Goal: Task Accomplishment & Management: Use online tool/utility

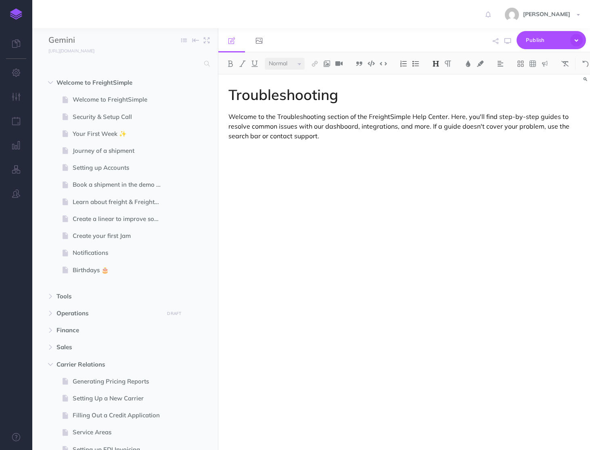
select select "null"
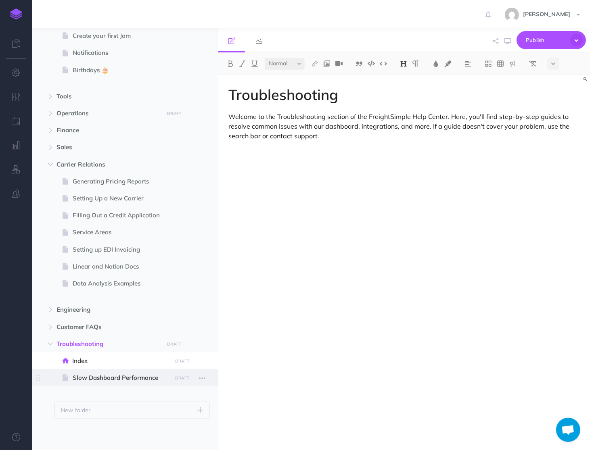
click at [88, 379] on span "Slow Dashboard Performance" at bounding box center [121, 378] width 97 height 10
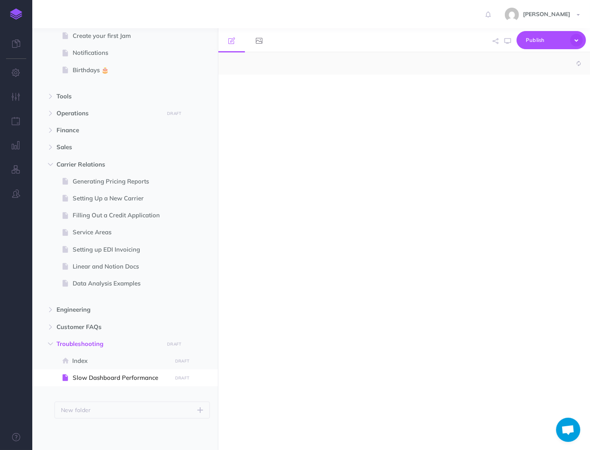
select select "null"
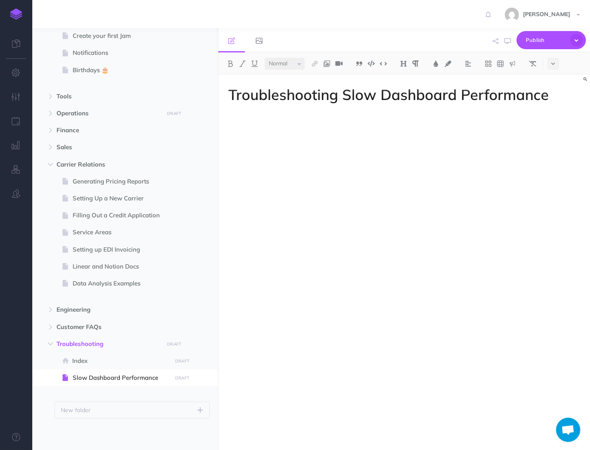
click at [240, 195] on div "Troubleshooting Slow Dashboard Performance" at bounding box center [404, 259] width 372 height 368
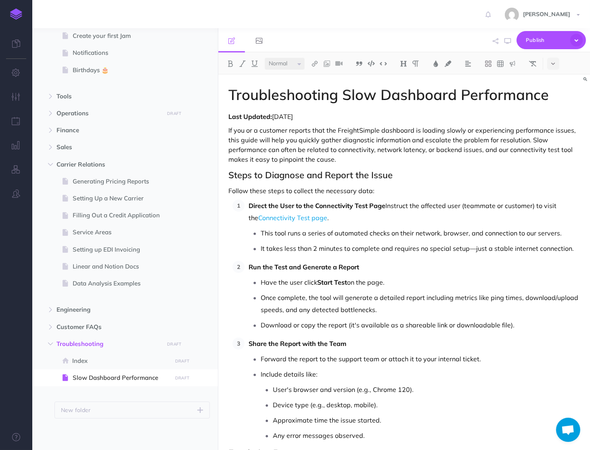
click at [531, 139] on p "If you or a customer reports that the FreightSimple dashboard is loading slowly…" at bounding box center [403, 145] width 351 height 39
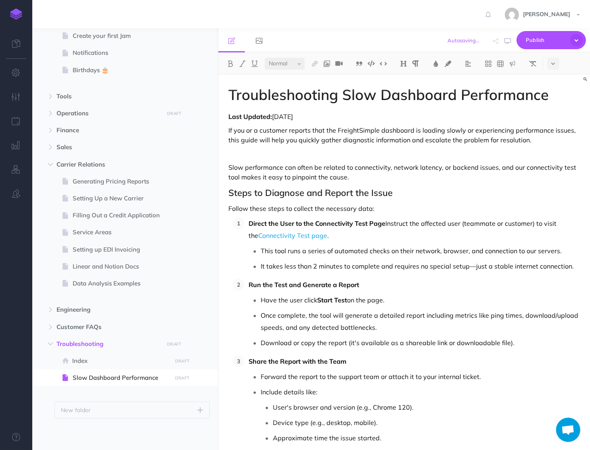
click at [376, 147] on div "Last Updated: [DATE] If you or a customer reports that the FreightSimple dashbo…" at bounding box center [403, 387] width 351 height 551
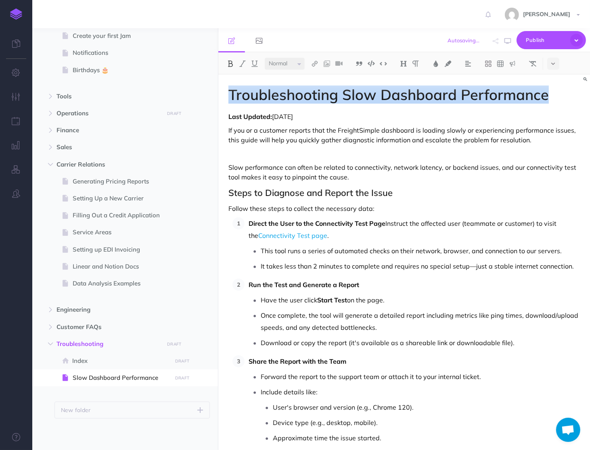
click at [376, 147] on div "Last Updated: [DATE] If you or a customer reports that the FreightSimple dashbo…" at bounding box center [403, 387] width 351 height 551
click at [375, 140] on p "If you or a customer reports that the FreightSimple dashboard is loading slowly…" at bounding box center [403, 135] width 351 height 19
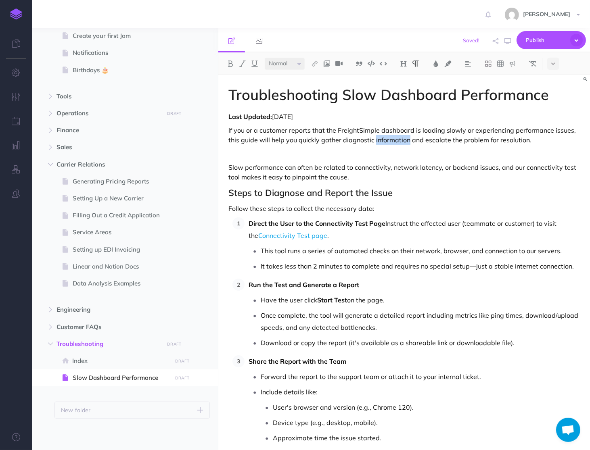
click at [375, 140] on p "If you or a customer reports that the FreightSimple dashboard is loading slowly…" at bounding box center [403, 135] width 351 height 19
click at [514, 65] on img at bounding box center [512, 64] width 7 height 6
click at [512, 114] on img at bounding box center [512, 114] width 7 height 6
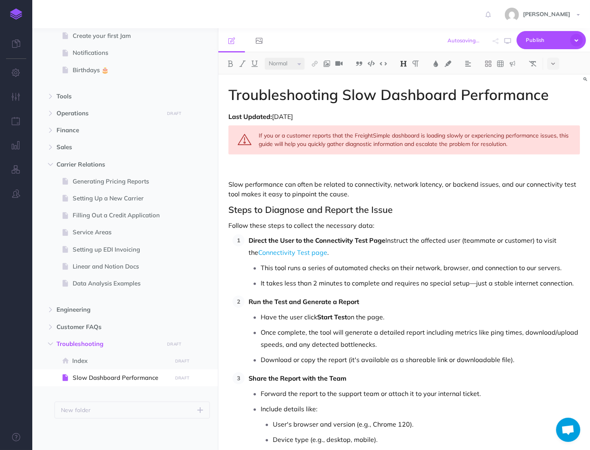
click at [453, 201] on div "Last Updated: [DATE] If you or a customer reports that the FreightSimple dashbo…" at bounding box center [403, 396] width 351 height 568
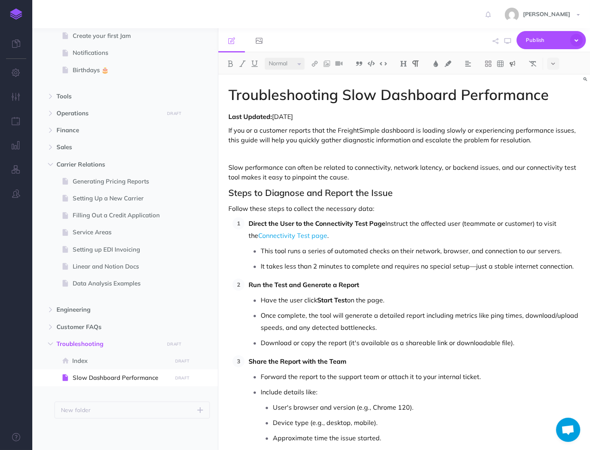
click at [515, 62] on img at bounding box center [512, 64] width 7 height 6
click at [510, 102] on img at bounding box center [512, 102] width 7 height 6
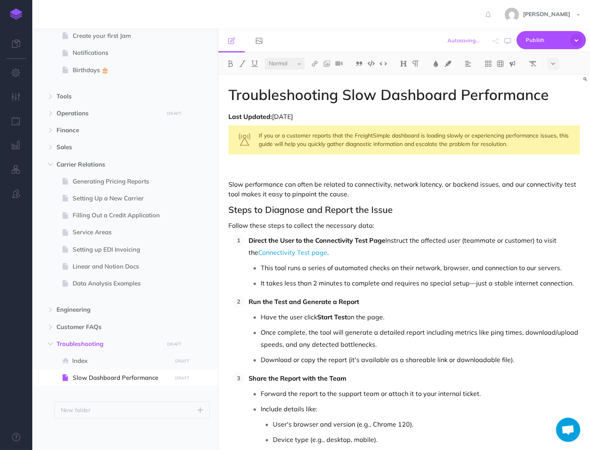
click at [430, 212] on h2 "Steps to Diagnose and Report the Issue" at bounding box center [403, 210] width 351 height 10
drag, startPoint x: 356, startPoint y: 134, endPoint x: 556, endPoint y: 132, distance: 201.0
click at [556, 132] on div "If you or a customer reports that the FreightSimple dashboard is loading slowly…" at bounding box center [403, 140] width 351 height 29
click at [456, 218] on div "Last Updated: [DATE] If you or a customer reports that the F reightSimple dashb…" at bounding box center [403, 396] width 351 height 568
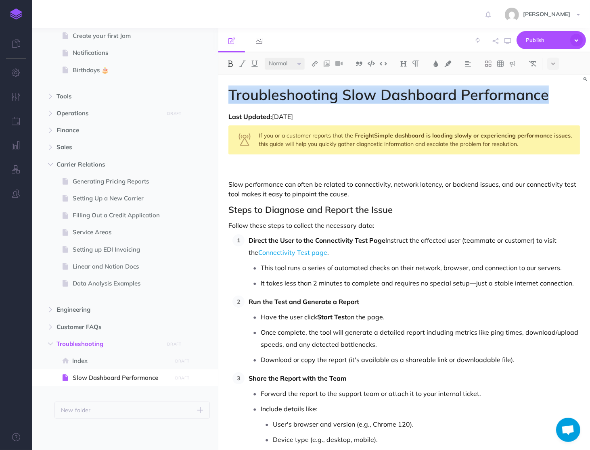
click at [354, 134] on div "If you or a customer reports that the F reightSimple dashboard is loading slowl…" at bounding box center [403, 140] width 351 height 29
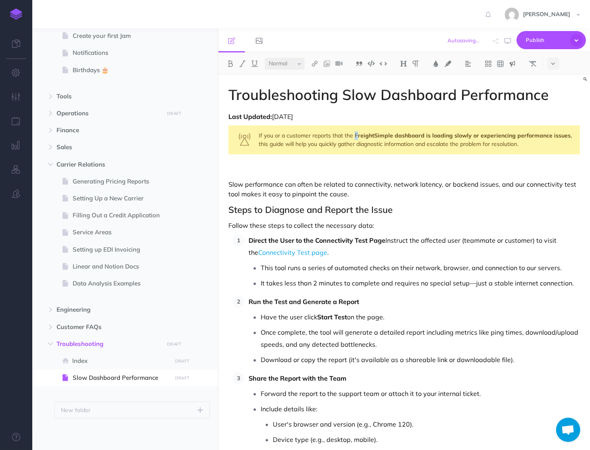
click at [353, 134] on div "If you or a customer reports that the F reightSimple dashboard is loading slowl…" at bounding box center [403, 140] width 351 height 29
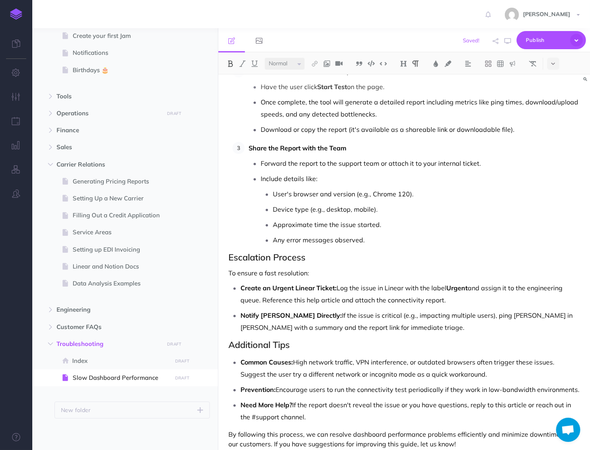
click at [367, 152] on p "Share the Report with the Team" at bounding box center [414, 148] width 331 height 12
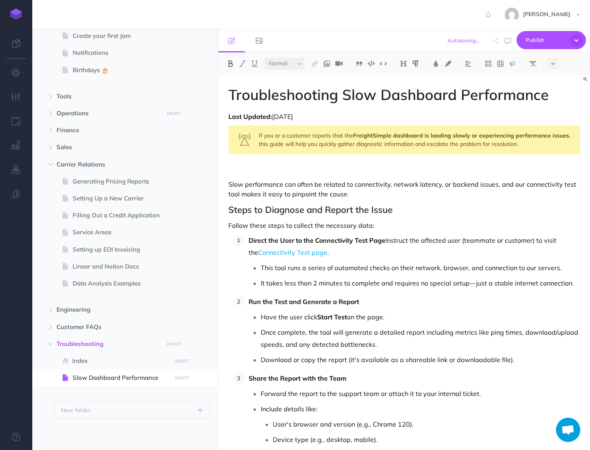
click at [380, 169] on p at bounding box center [403, 171] width 351 height 10
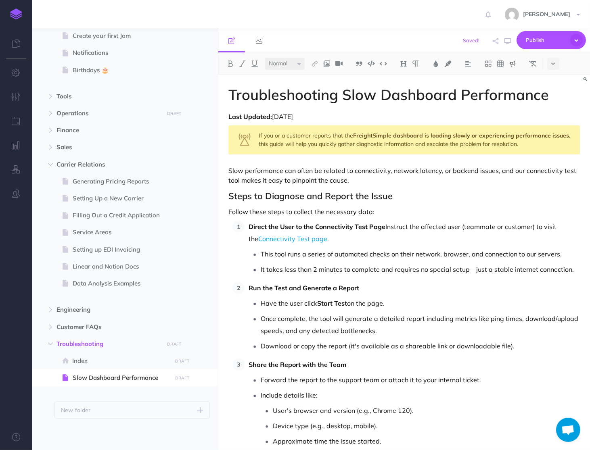
click at [378, 182] on p "Slow performance can often be related to connectivity, network latency, or back…" at bounding box center [403, 175] width 351 height 19
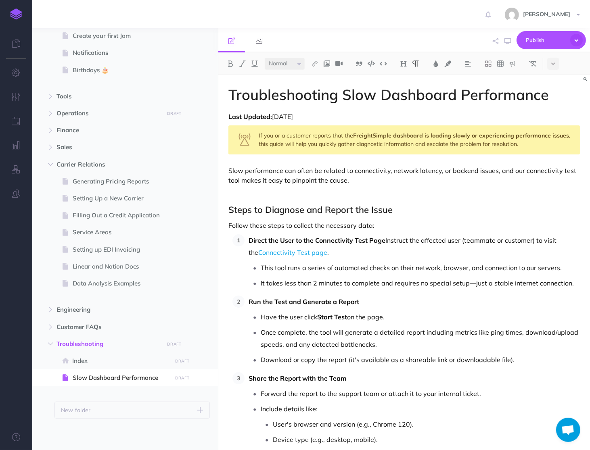
click at [332, 229] on p "Follow these steps to collect the necessary data:" at bounding box center [403, 226] width 351 height 10
click at [347, 258] on p "Direct the User to the Connectivity Test Page Instruct the affected user (teamm…" at bounding box center [414, 246] width 331 height 24
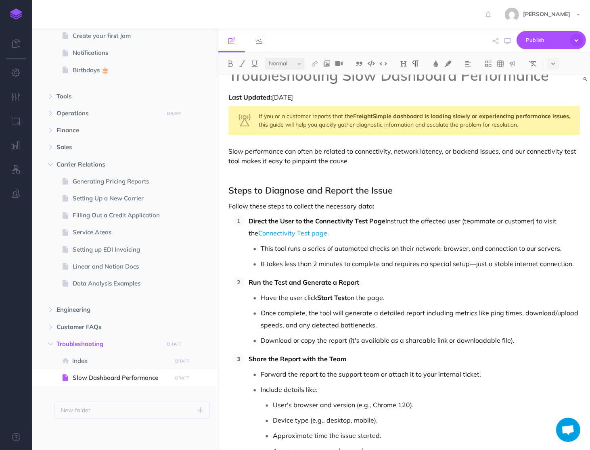
scroll to position [23, 0]
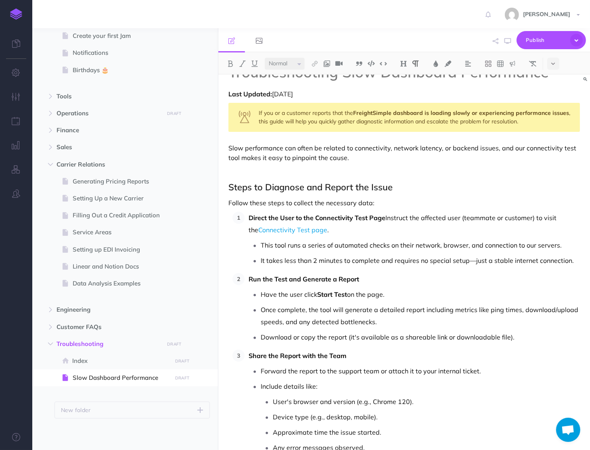
click at [374, 259] on p "It takes less than 2 minutes to complete and requires no special setup—just a s…" at bounding box center [420, 261] width 319 height 12
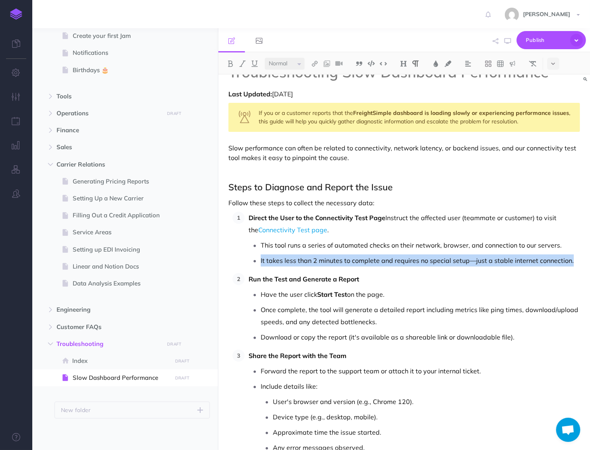
click at [374, 259] on p "It takes less than 2 minutes to complete and requires no special setup—just a s…" at bounding box center [420, 261] width 319 height 12
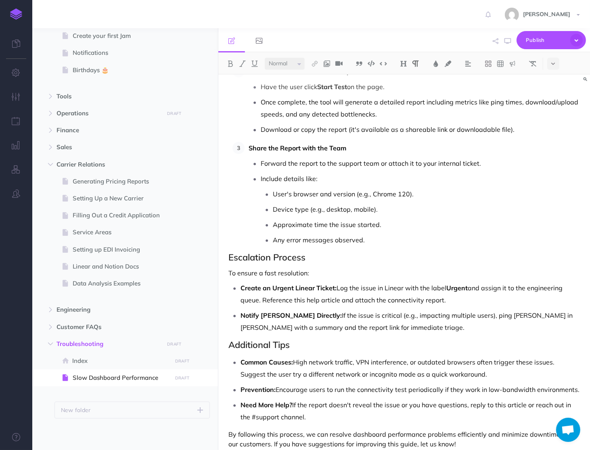
scroll to position [0, 0]
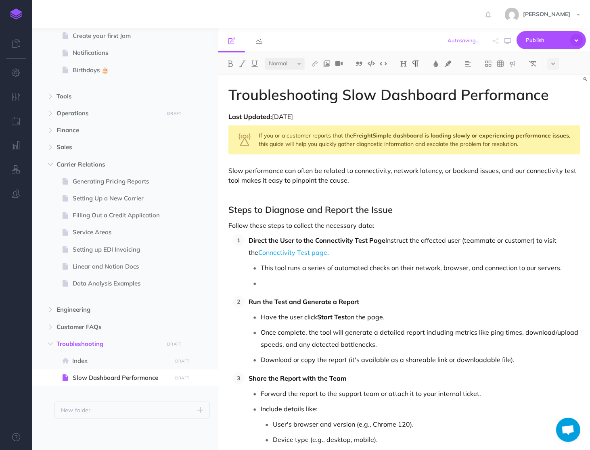
click at [362, 276] on ul "This tool runs a series of automated checks on their network, browser, and conn…" at bounding box center [414, 275] width 331 height 27
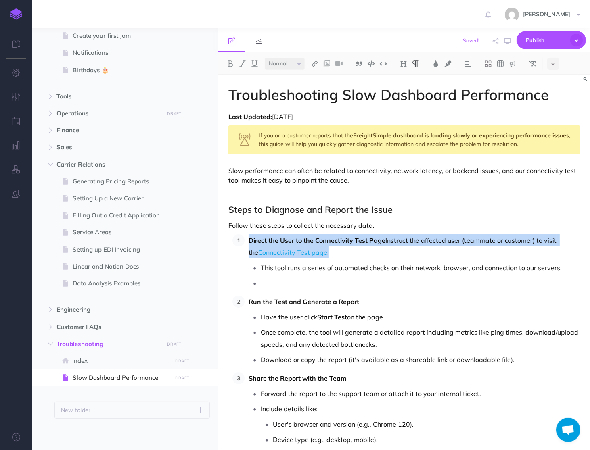
click at [362, 276] on ul "This tool runs a series of automated checks on their network, browser, and conn…" at bounding box center [414, 275] width 331 height 27
click at [361, 282] on p at bounding box center [420, 283] width 319 height 12
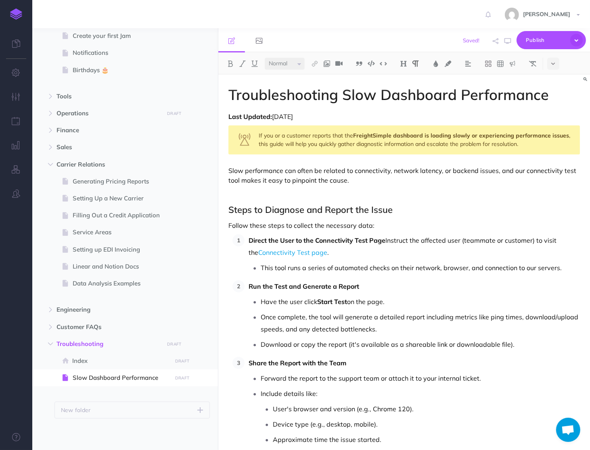
click at [343, 275] on ol "Direct the User to the Connectivity Test Page Instruct the affected user (teamm…" at bounding box center [405, 347] width 347 height 227
click at [343, 269] on p "This tool runs a series of automated checks on their network, browser, and conn…" at bounding box center [420, 268] width 319 height 12
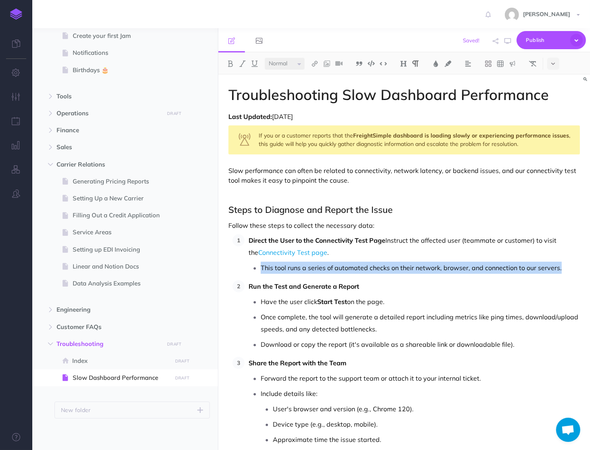
click at [343, 269] on p "This tool runs a series of automated checks on their network, browser, and conn…" at bounding box center [420, 268] width 319 height 12
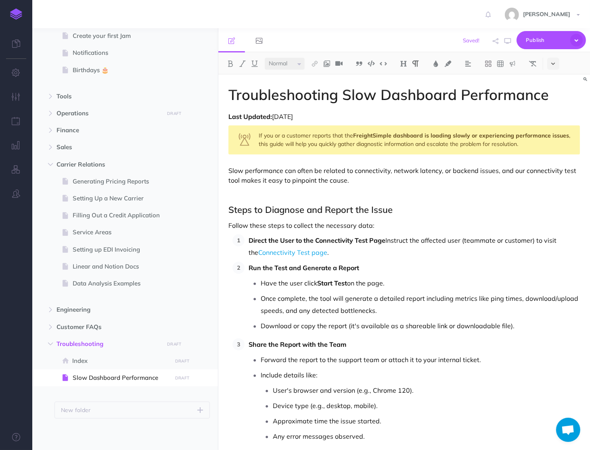
click at [554, 67] on icon at bounding box center [553, 64] width 4 height 6
click at [550, 188] on img at bounding box center [553, 186] width 7 height 4
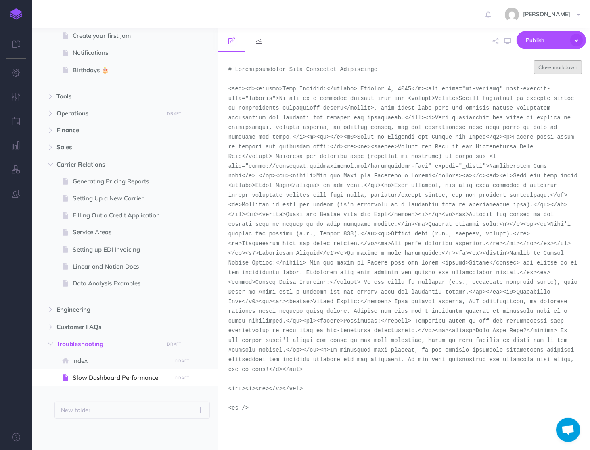
click at [568, 69] on button "Close markdown" at bounding box center [558, 68] width 48 height 14
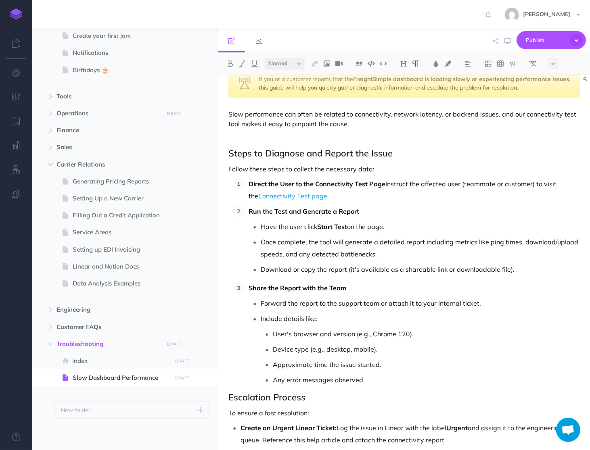
scroll to position [61, 0]
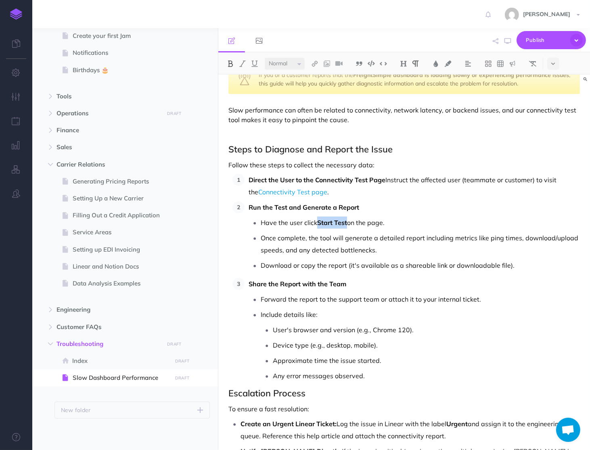
drag, startPoint x: 318, startPoint y: 221, endPoint x: 348, endPoint y: 224, distance: 29.6
click at [347, 224] on strong "Start Test" at bounding box center [332, 223] width 30 height 8
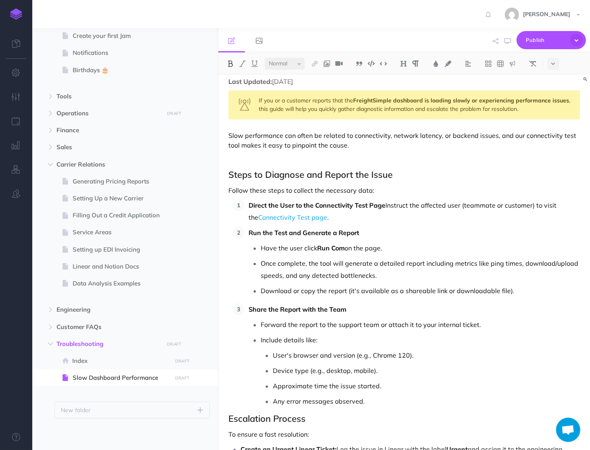
scroll to position [0, 0]
click at [388, 243] on p "Have the user click Run Connectivity Test on the page." at bounding box center [420, 248] width 319 height 12
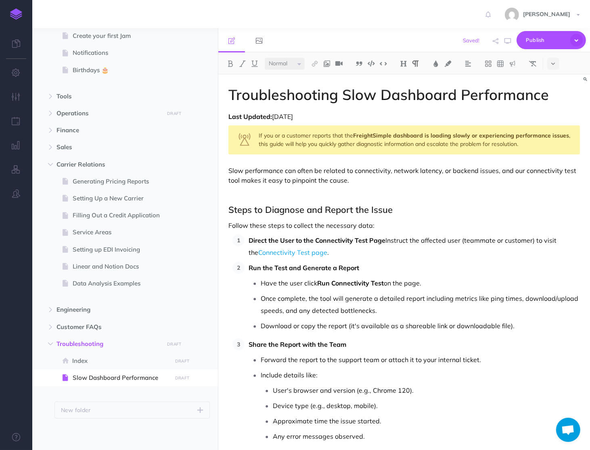
click at [384, 286] on strong "Run Connectivity Test" at bounding box center [350, 283] width 67 height 8
click at [404, 299] on p "Once complete, the tool will generate a detailed report including metrics like …" at bounding box center [420, 305] width 319 height 24
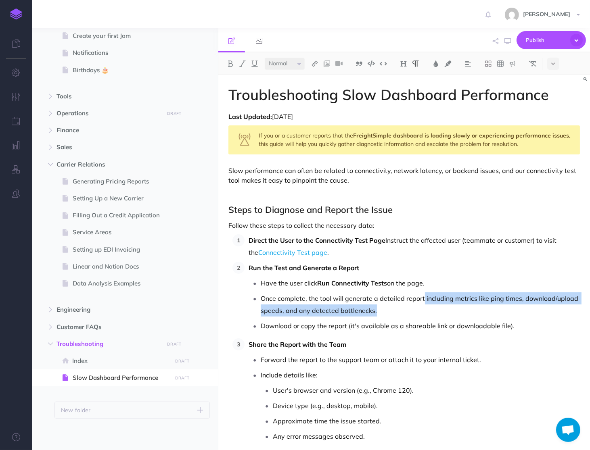
drag, startPoint x: 422, startPoint y: 299, endPoint x: 427, endPoint y: 309, distance: 11.2
click at [427, 309] on p "Once complete, the tool will generate a detailed report including metrics like …" at bounding box center [420, 305] width 319 height 24
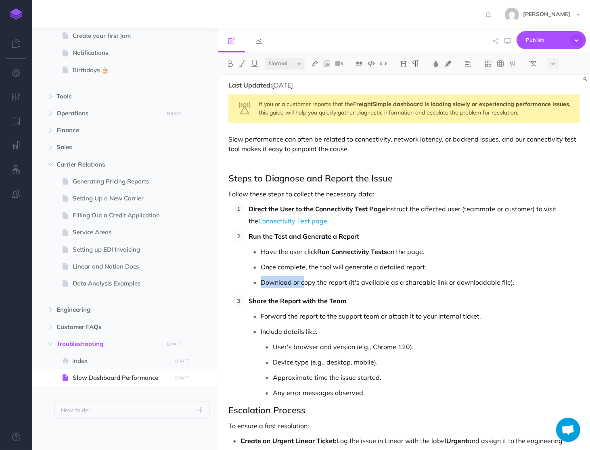
drag, startPoint x: 304, startPoint y: 283, endPoint x: 261, endPoint y: 284, distance: 43.6
click at [261, 284] on p "Download or copy the report (it's available as a shareable link or downloadable…" at bounding box center [420, 282] width 319 height 12
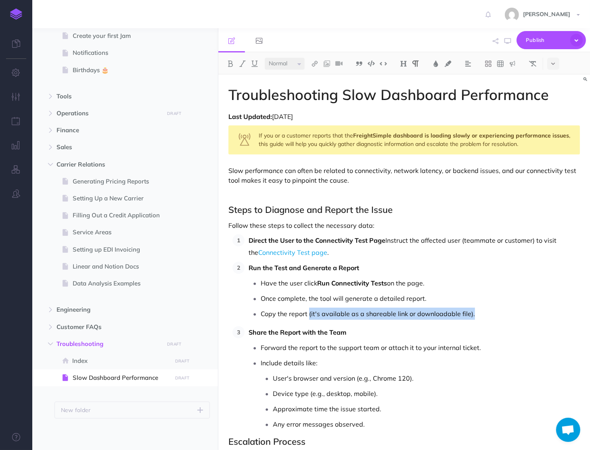
drag, startPoint x: 308, startPoint y: 314, endPoint x: 488, endPoint y: 320, distance: 180.1
click at [488, 320] on p "Copy the report (it's available as a shareable link or downloadable file)." at bounding box center [420, 314] width 319 height 12
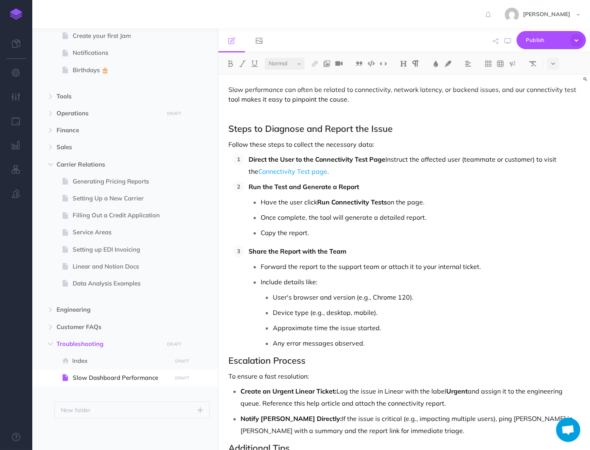
scroll to position [84, 0]
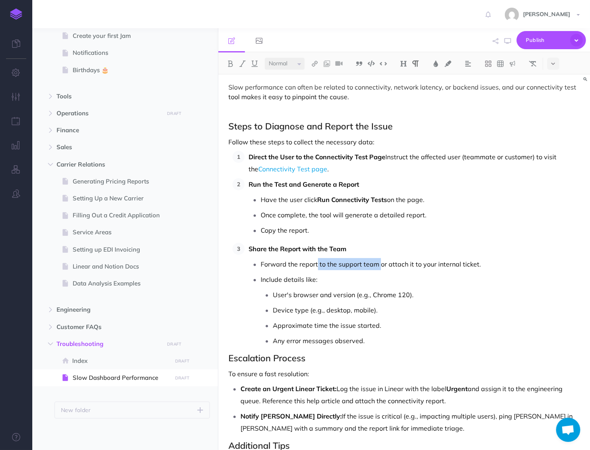
drag, startPoint x: 318, startPoint y: 264, endPoint x: 381, endPoint y: 264, distance: 63.4
click at [381, 264] on p "Forward the report to the support team or attach it to your internal ticket." at bounding box center [420, 264] width 319 height 12
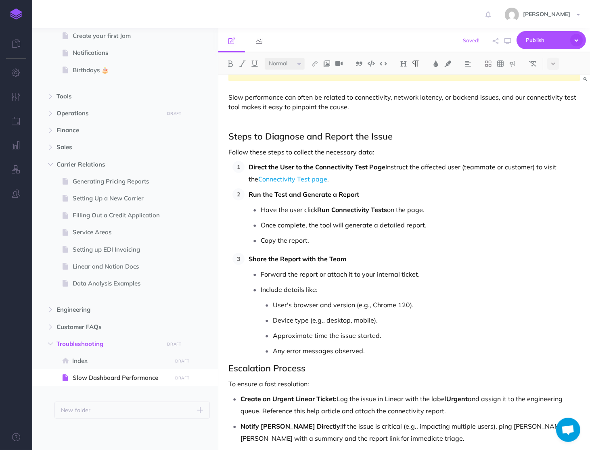
scroll to position [226, 0]
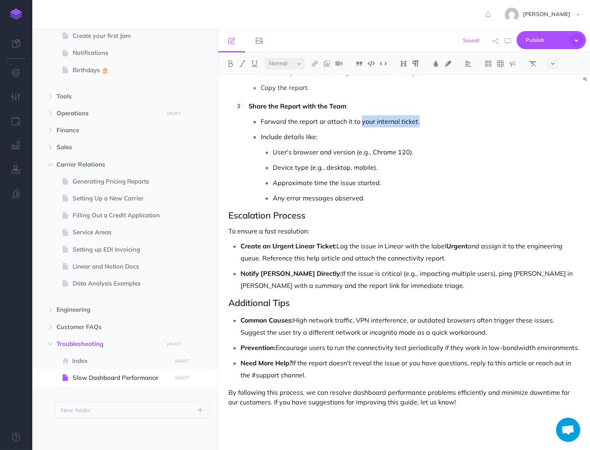
drag, startPoint x: 424, startPoint y: 121, endPoint x: 361, endPoint y: 120, distance: 63.4
click at [361, 120] on p "Forward the report or attach it to your internal ticket." at bounding box center [420, 121] width 319 height 12
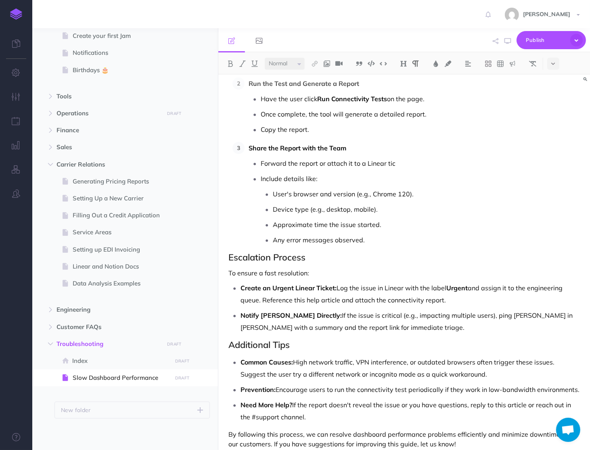
scroll to position [0, 0]
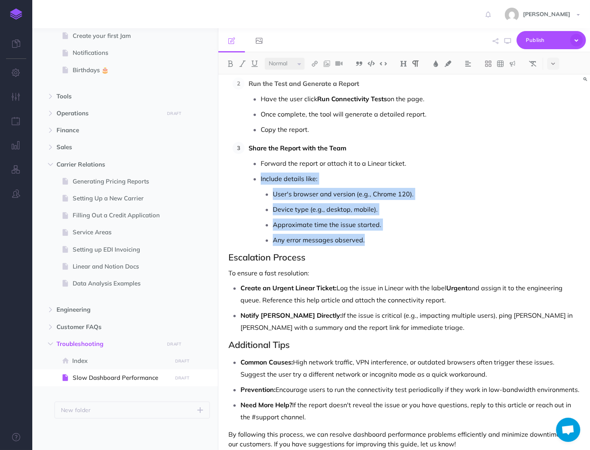
drag, startPoint x: 258, startPoint y: 176, endPoint x: 374, endPoint y: 241, distance: 133.1
click at [374, 241] on li "Include details like: User's browser and version (e.g., Chrome 120). Device typ…" at bounding box center [420, 209] width 319 height 73
click at [374, 241] on p "Any error messages observed." at bounding box center [426, 240] width 307 height 12
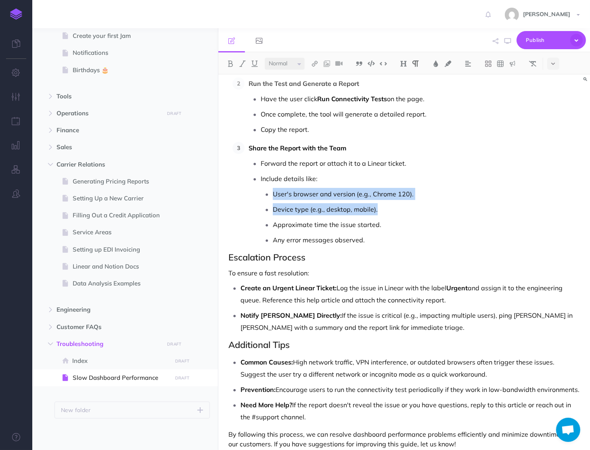
drag, startPoint x: 379, startPoint y: 210, endPoint x: 267, endPoint y: 197, distance: 113.4
click at [267, 197] on ul "User's browser and version (e.g., Chrome 120). Device type (e.g., desktop, mobi…" at bounding box center [420, 217] width 319 height 58
drag, startPoint x: 396, startPoint y: 227, endPoint x: 267, endPoint y: 197, distance: 132.6
click at [267, 197] on ul "User's browser and version (e.g., Chrome 120). Device type (e.g., desktop, mobi…" at bounding box center [420, 217] width 319 height 58
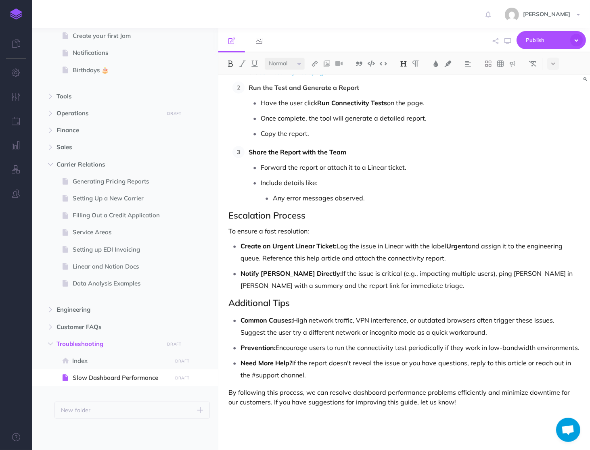
drag, startPoint x: 228, startPoint y: 307, endPoint x: 312, endPoint y: 370, distance: 105.2
click at [312, 370] on div "Last Updated: [DATE] If you or a customer reports that the FreightSimple dashbo…" at bounding box center [403, 169] width 351 height 476
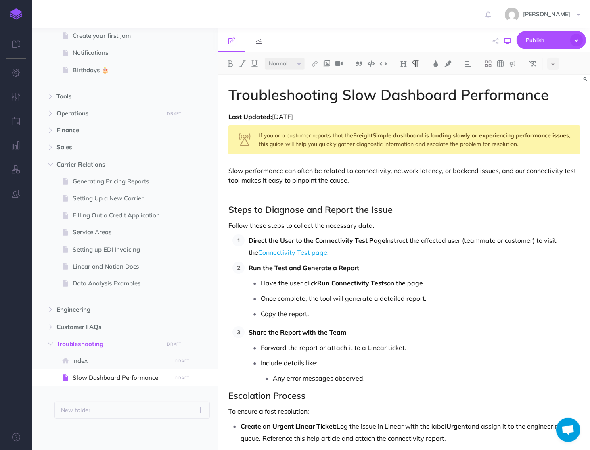
click at [507, 48] on button "button" at bounding box center [507, 40] width 10 height 23
click at [561, 44] on span "Publish" at bounding box center [546, 40] width 40 height 13
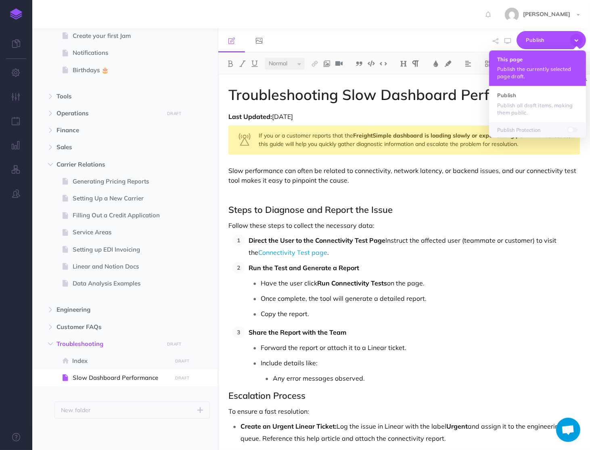
click at [512, 70] on p "Publish the currently selected page draft." at bounding box center [537, 72] width 81 height 15
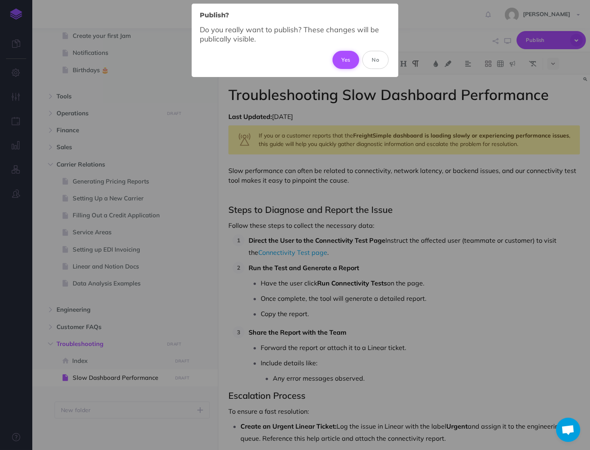
click at [349, 54] on button "Yes" at bounding box center [346, 60] width 27 height 18
